Goal: Transaction & Acquisition: Purchase product/service

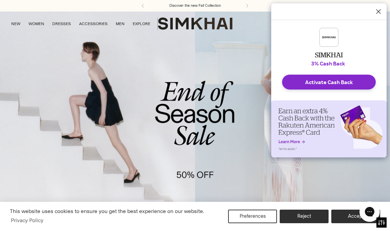
click at [183, 119] on link "/collections/sale" at bounding box center [195, 123] width 390 height 224
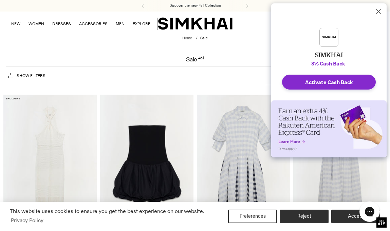
click at [380, 9] on icon "Dismiss Rakuten Cash Back Reminder" at bounding box center [378, 11] width 5 height 5
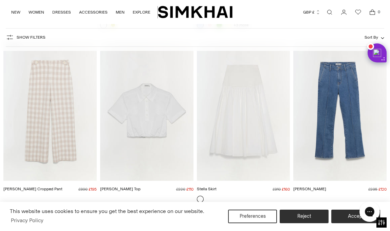
scroll to position [565, 0]
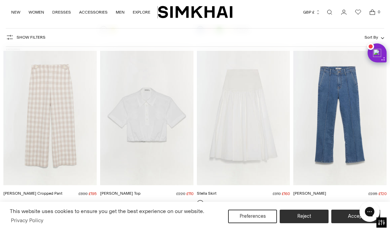
click at [312, 13] on button "GBP £" at bounding box center [311, 12] width 17 height 15
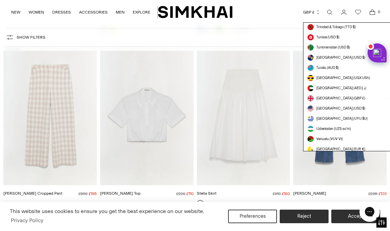
scroll to position [1869, 0]
click at [331, 108] on span "[GEOGRAPHIC_DATA] (USD $)" at bounding box center [341, 108] width 49 height 5
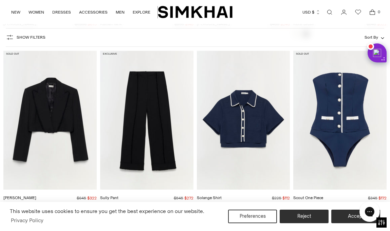
scroll to position [5460, 0]
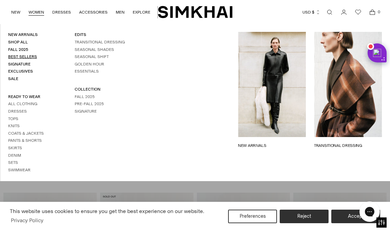
click at [27, 56] on link "Best Sellers" at bounding box center [22, 56] width 29 height 5
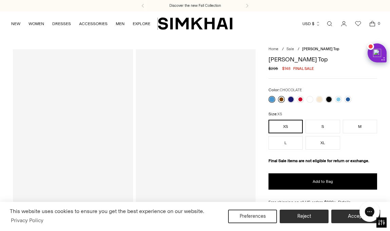
click at [282, 100] on link at bounding box center [281, 99] width 7 height 7
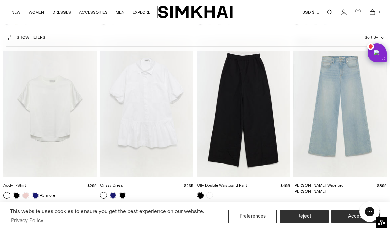
scroll to position [3242, 0]
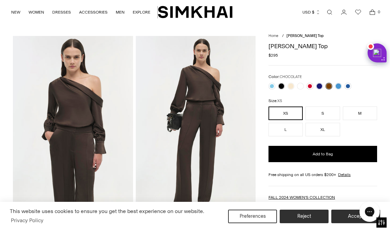
scroll to position [14, 0]
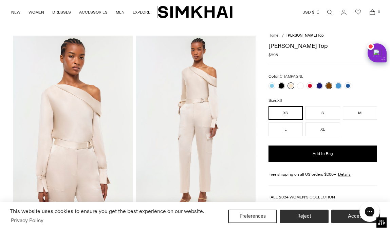
click at [291, 87] on link at bounding box center [291, 86] width 7 height 7
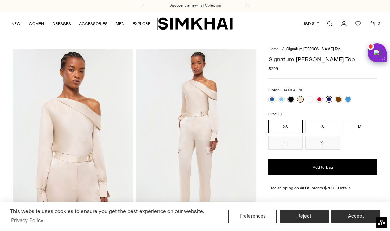
click at [331, 99] on link at bounding box center [329, 99] width 7 height 7
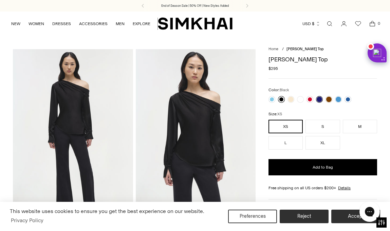
click at [282, 100] on link at bounding box center [281, 99] width 7 height 7
